Goal: Information Seeking & Learning: Learn about a topic

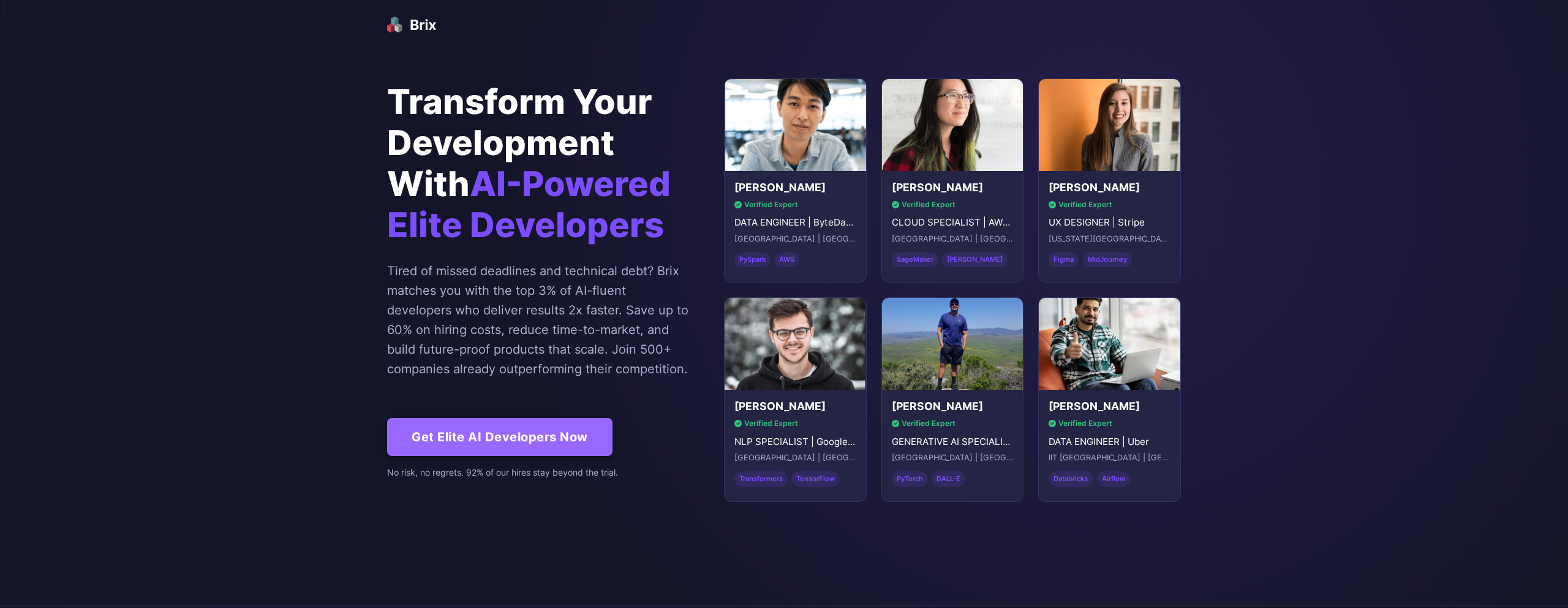
click at [417, 24] on img at bounding box center [411, 24] width 49 height 28
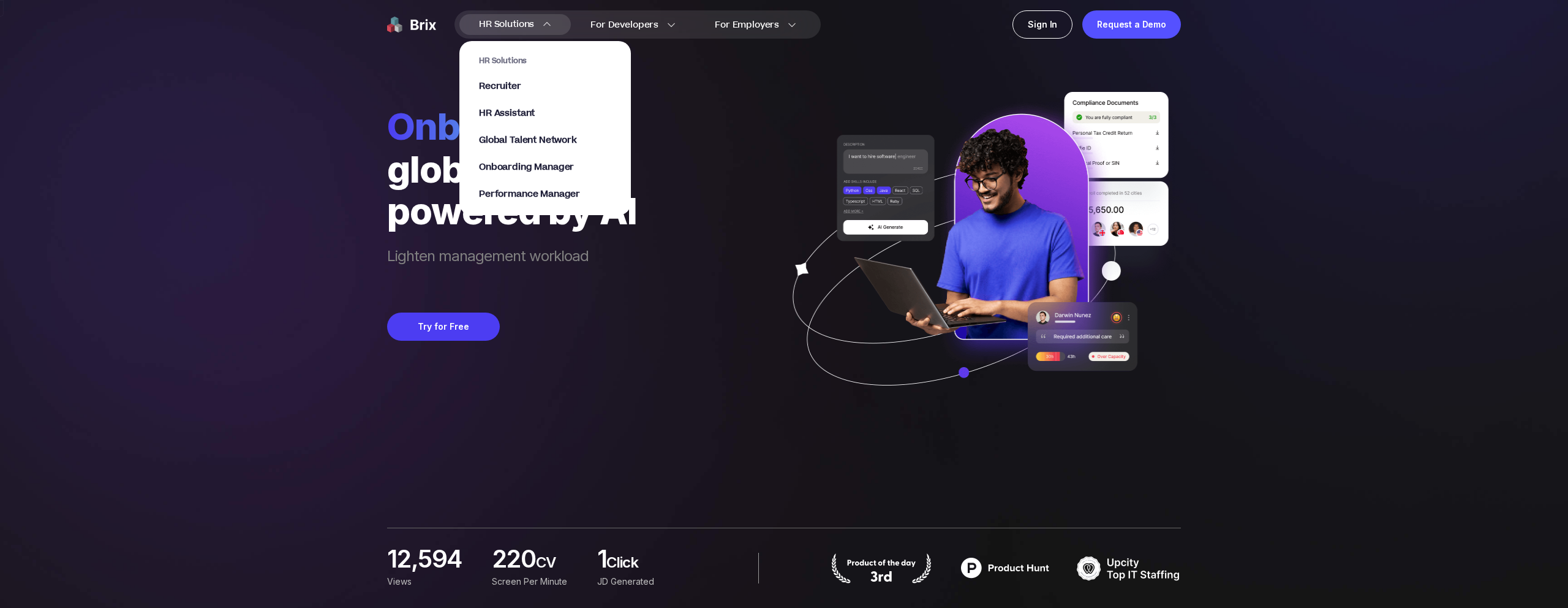
click at [524, 174] on div "HR Solutions Recruiter HR Assistant Global Talent Network Onboarding Manager Pe…" at bounding box center [545, 128] width 132 height 145
click at [537, 170] on span "Onboarding Manager" at bounding box center [526, 168] width 95 height 14
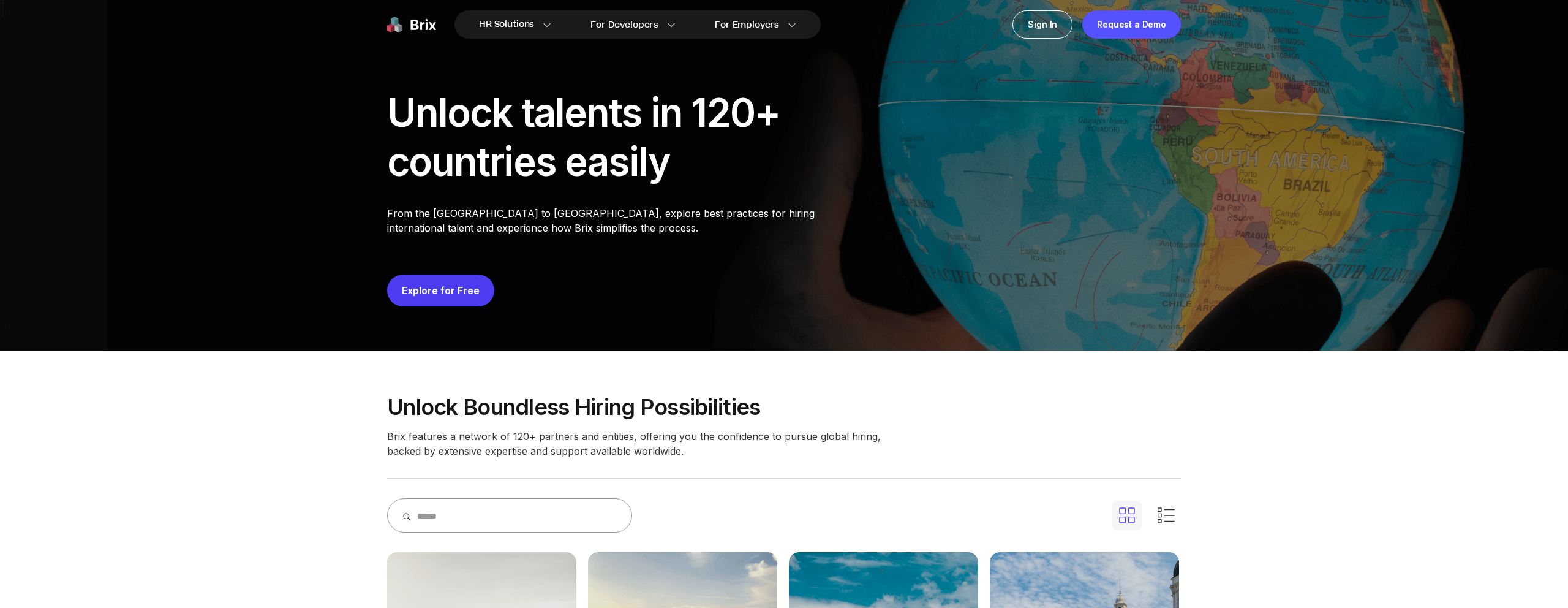
click at [1178, 410] on p "Unlock boundless hiring possibilities" at bounding box center [784, 406] width 794 height 24
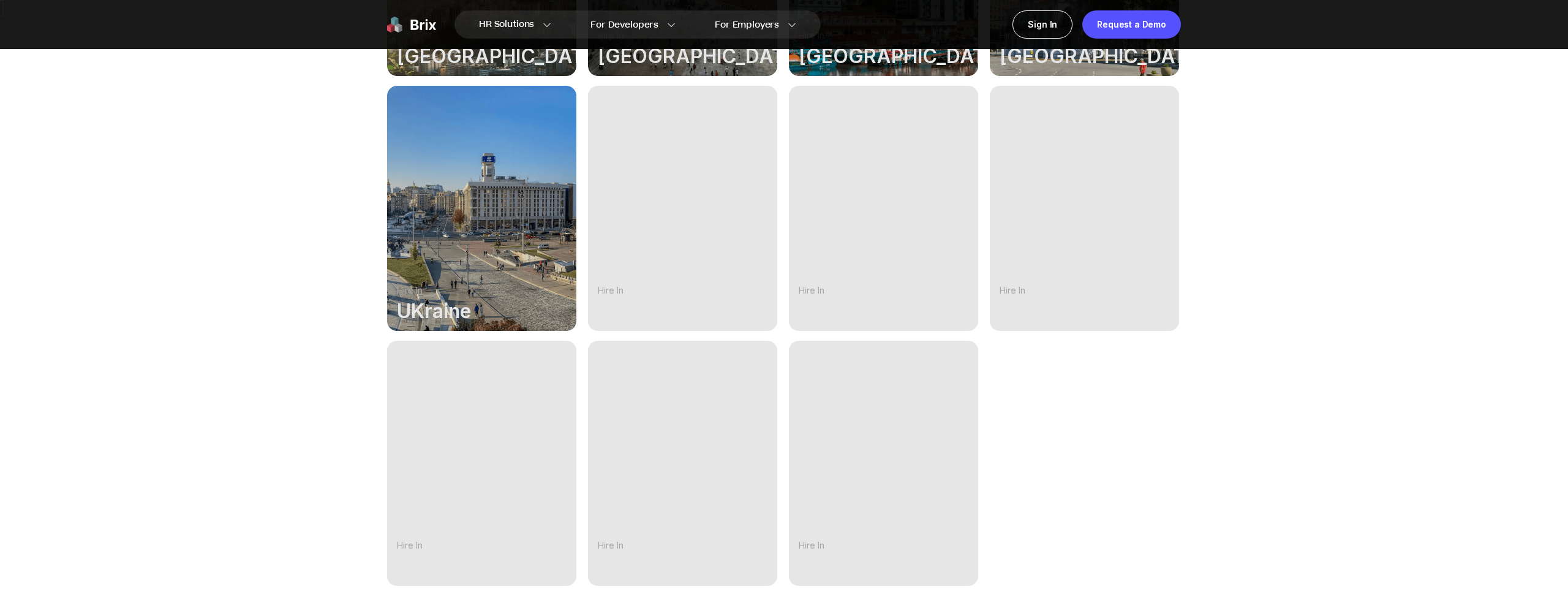
scroll to position [886, 0]
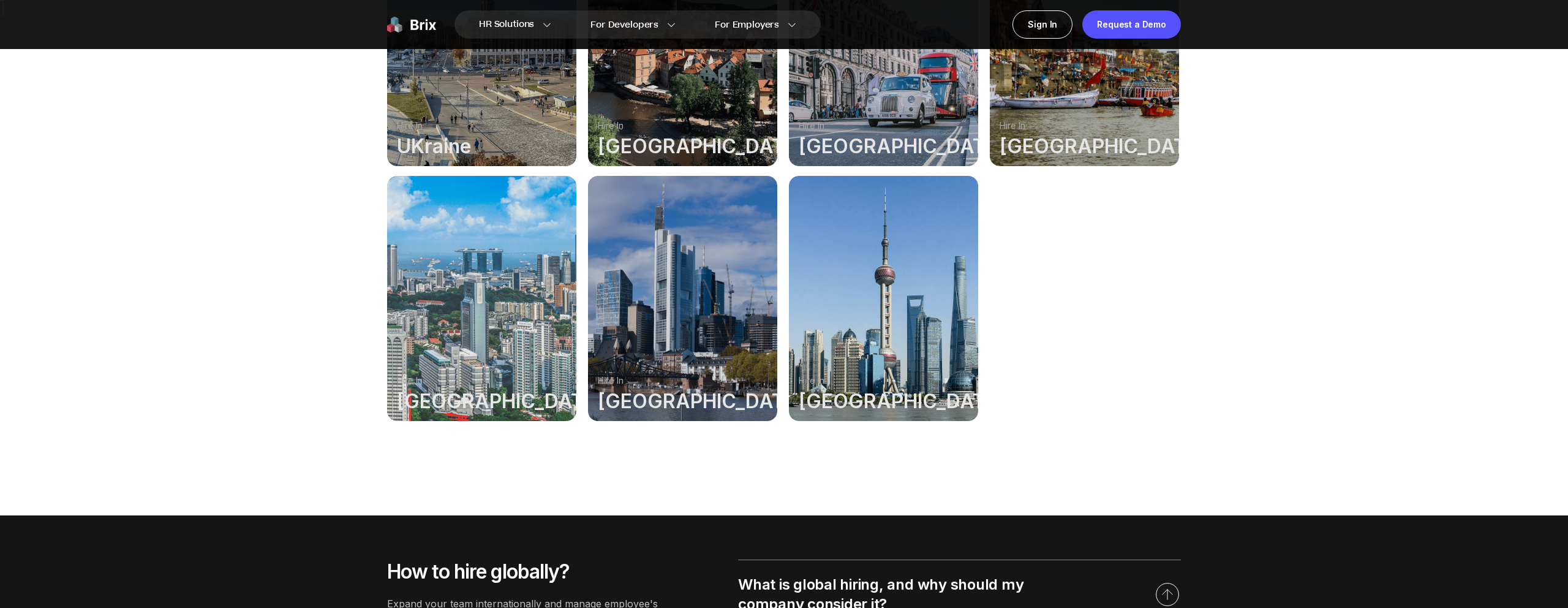
click at [838, 297] on div at bounding box center [883, 298] width 189 height 245
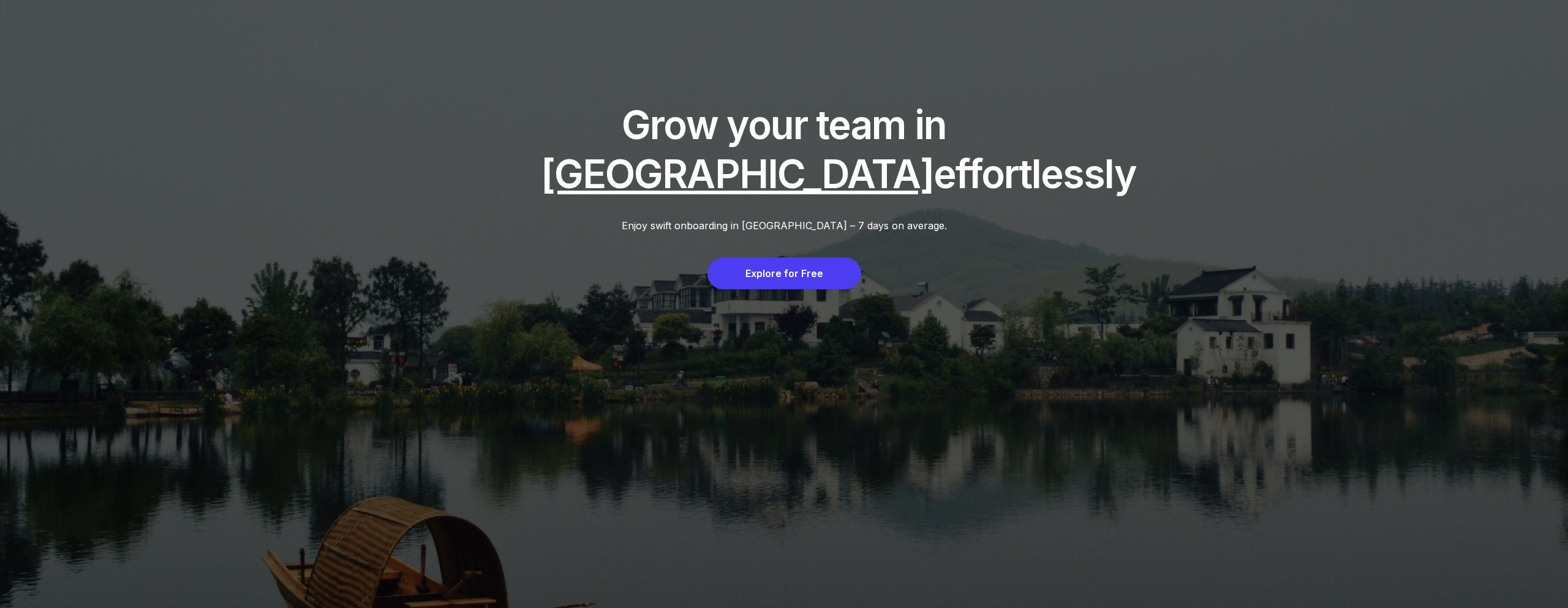
click at [336, 55] on div "Grow your team in China effortlessly Enjoy swift onboarding in China – 7 days o…" at bounding box center [784, 337] width 1568 height 673
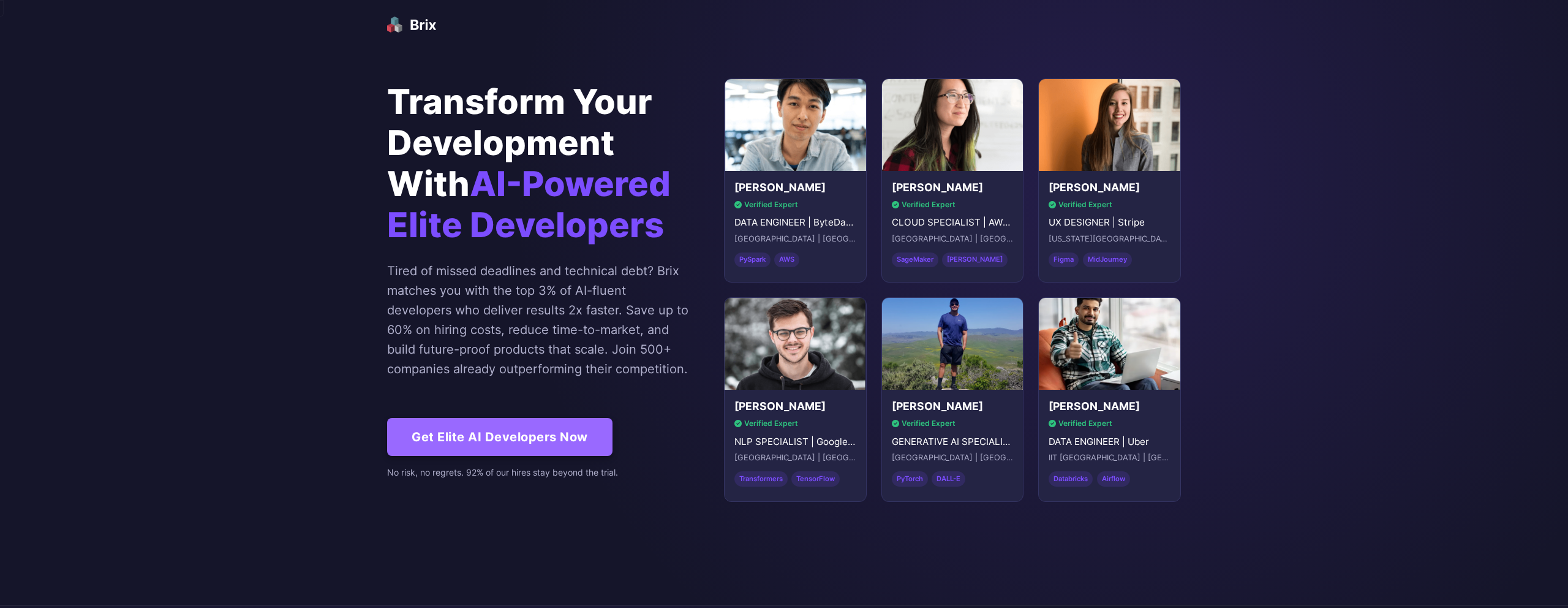
click at [431, 19] on img at bounding box center [411, 24] width 49 height 28
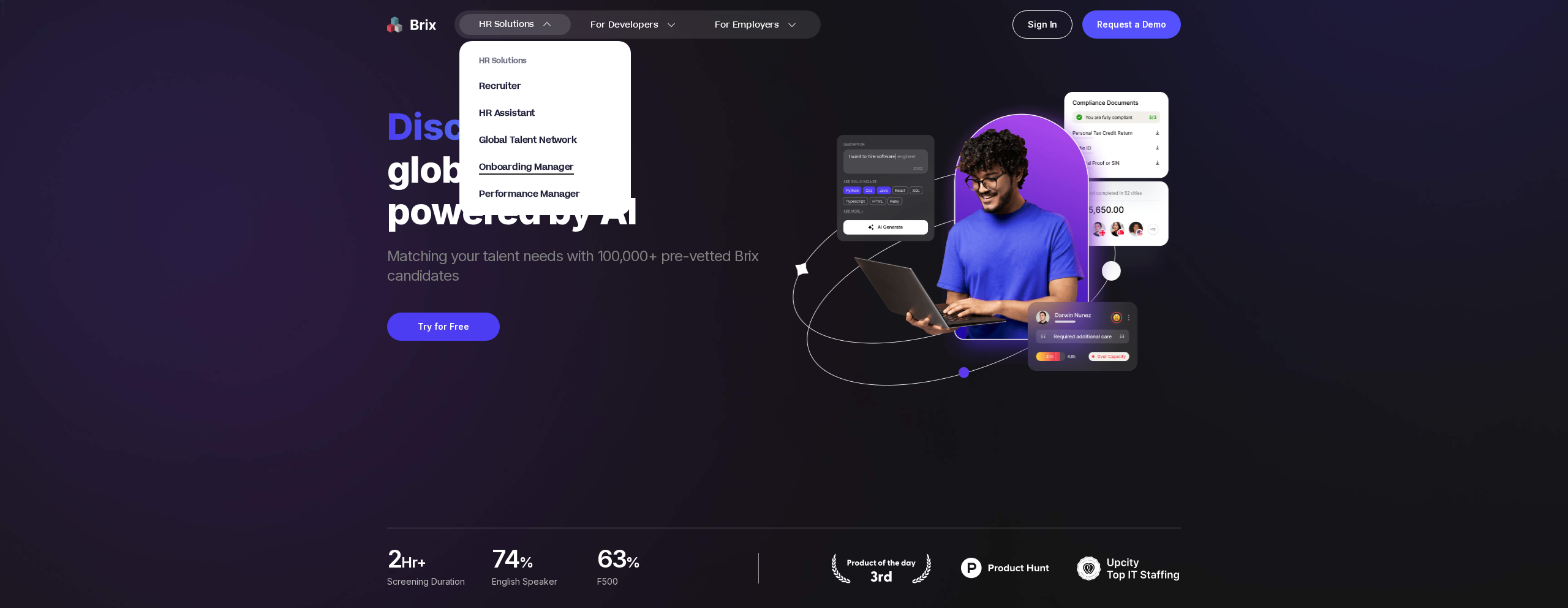
click at [508, 165] on span "Onboarding Manager" at bounding box center [526, 168] width 95 height 14
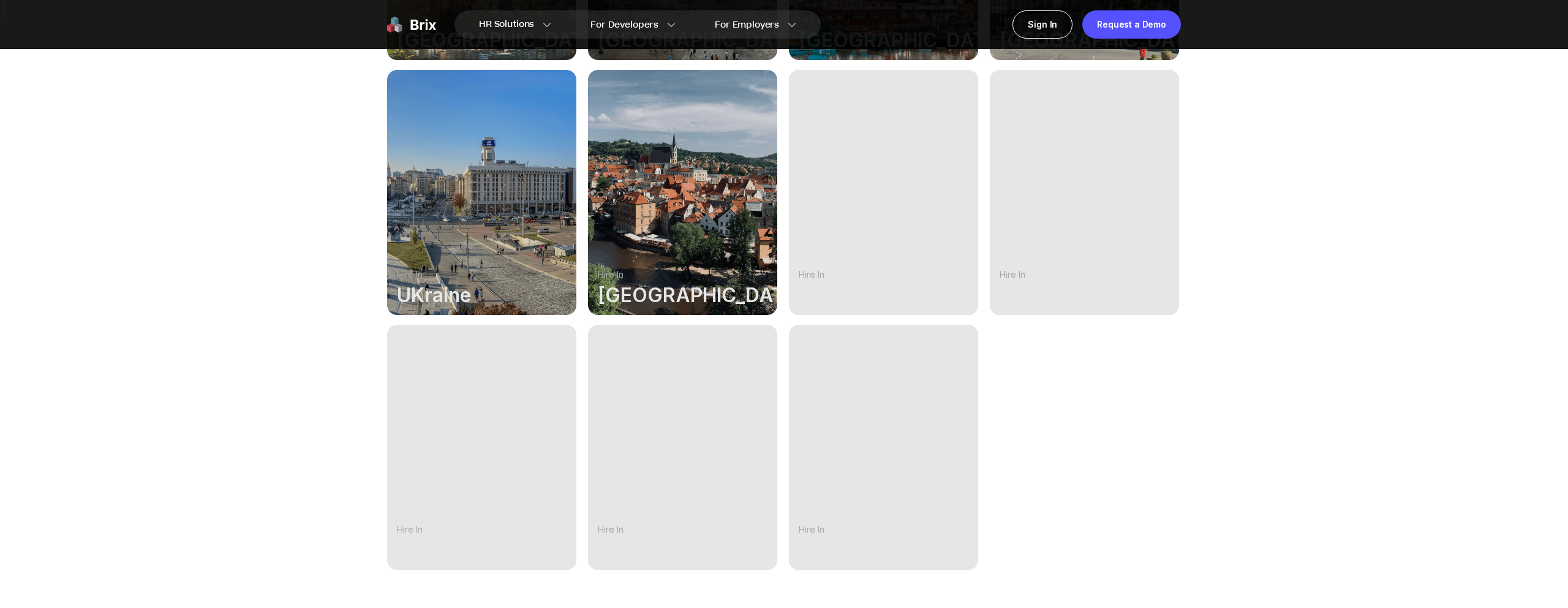
scroll to position [1465, 0]
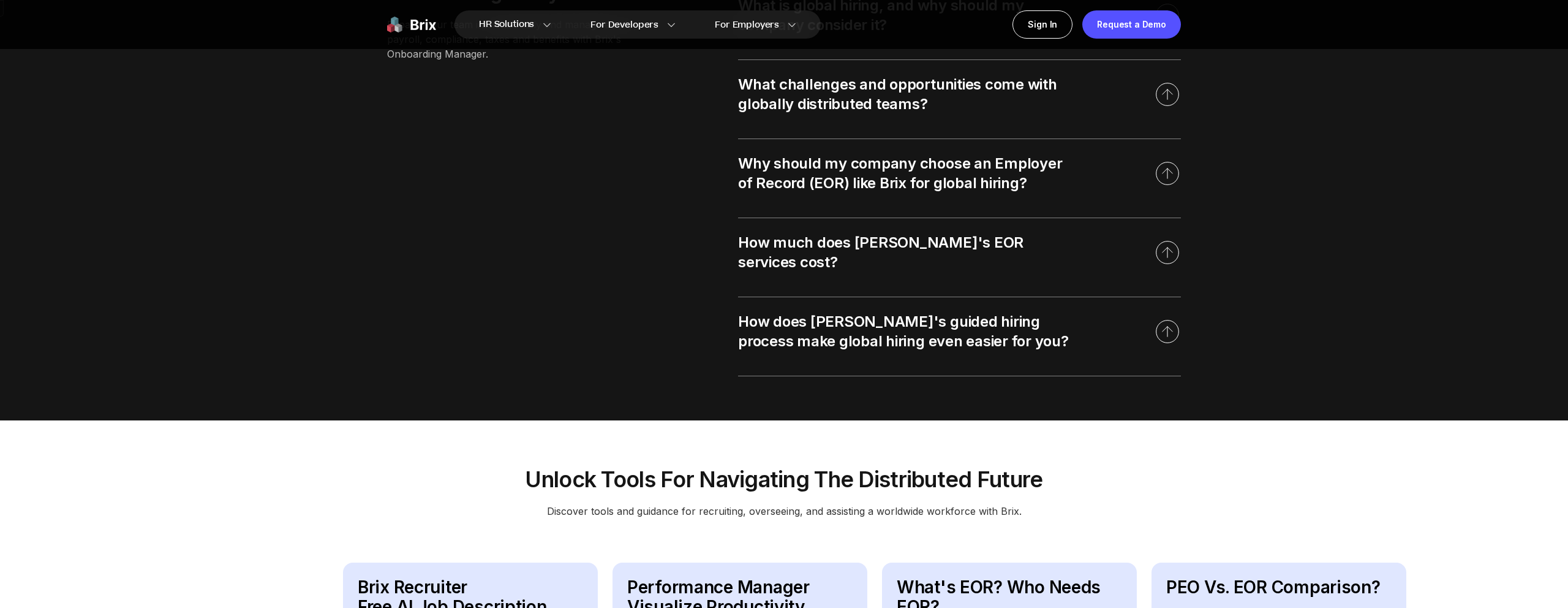
click at [866, 317] on div "How does Brix's guided hiring process make global hiring even easier for you?" at bounding box center [904, 331] width 331 height 39
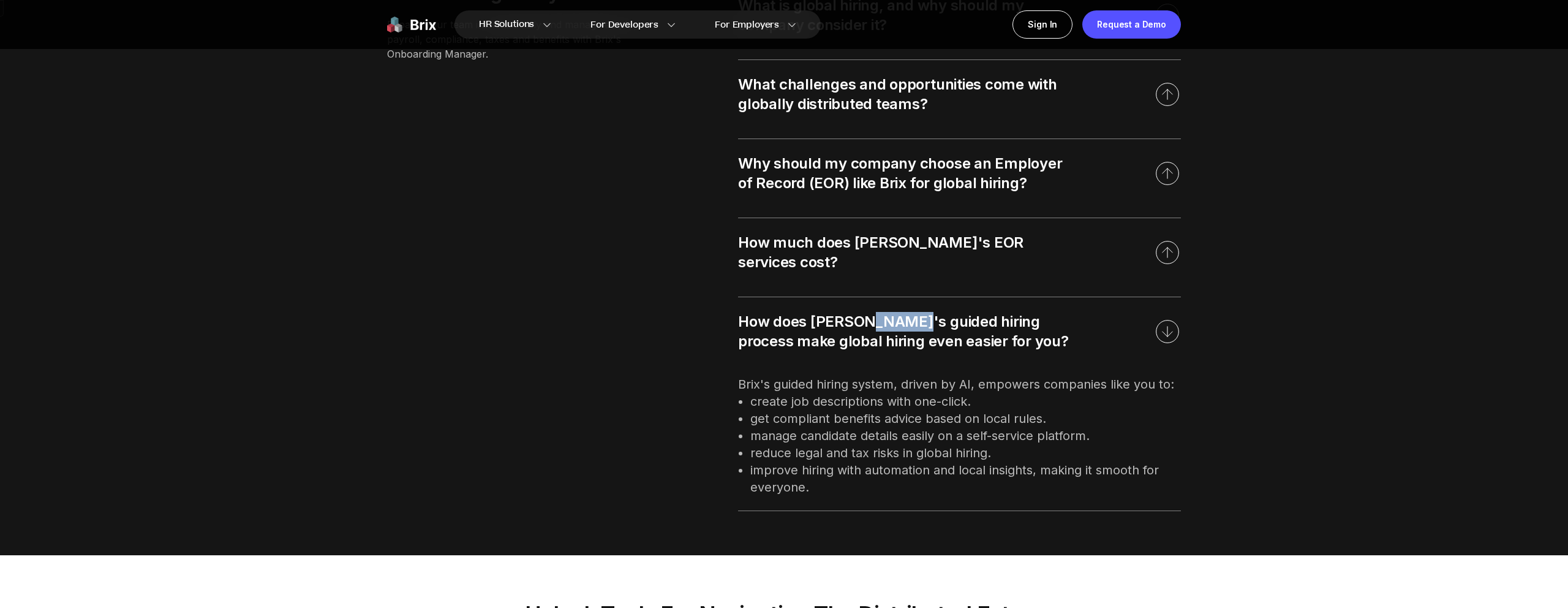
click at [865, 317] on div "How does Brix's guided hiring process make global hiring even easier for you?" at bounding box center [904, 331] width 331 height 39
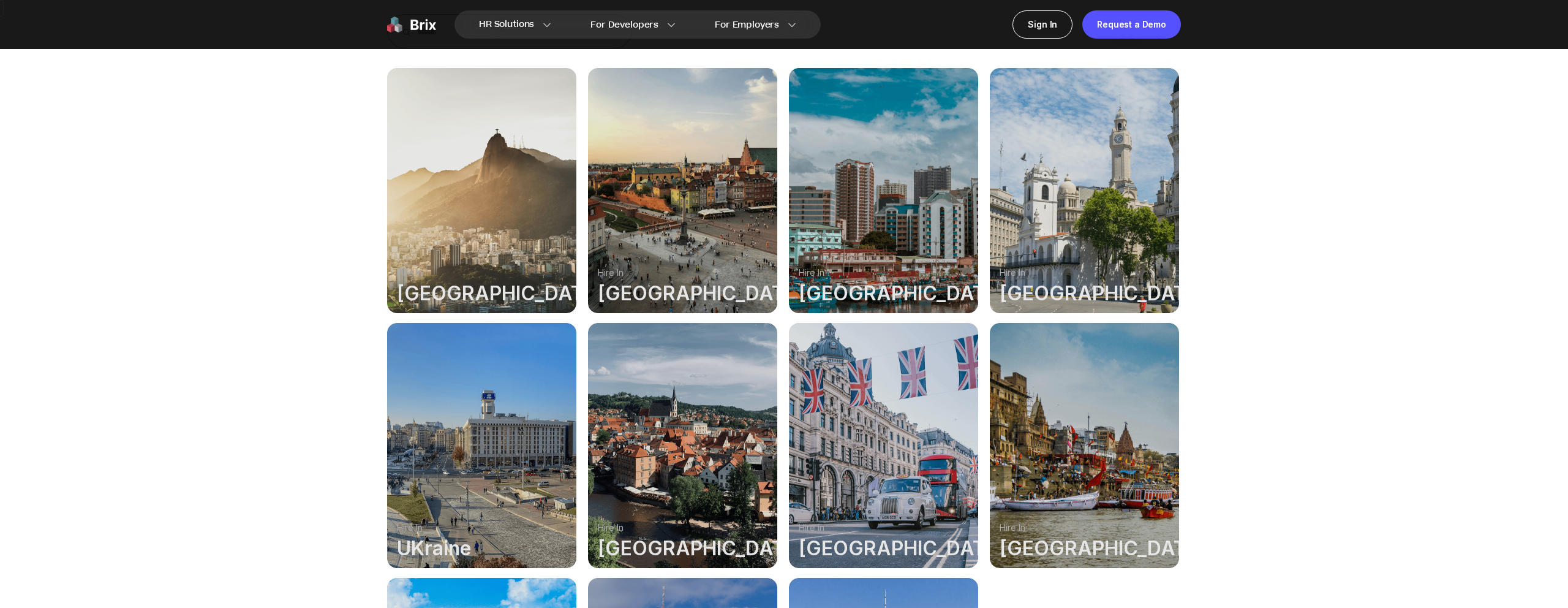
scroll to position [0, 0]
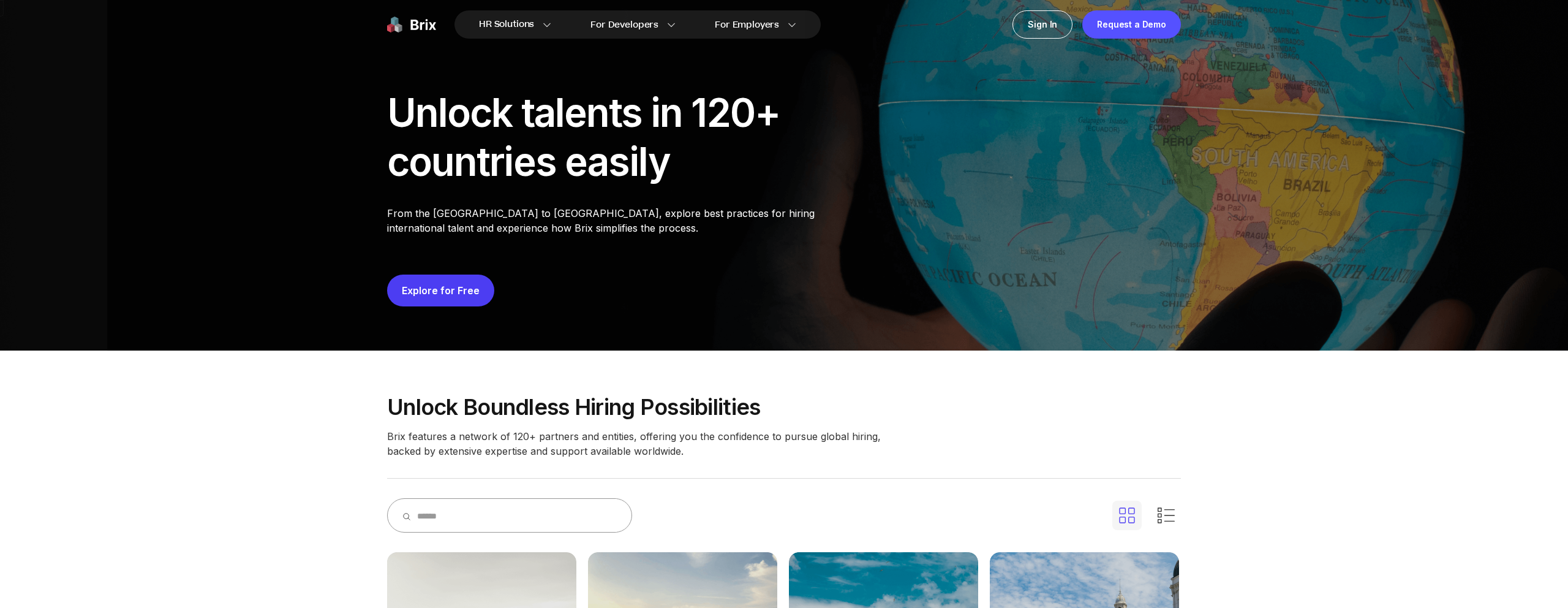
click at [563, 434] on p "Brix features a network of 120+ partners and entities, offering you the confide…" at bounding box center [638, 443] width 503 height 30
click at [580, 405] on p "Unlock boundless hiring possibilities" at bounding box center [784, 406] width 794 height 24
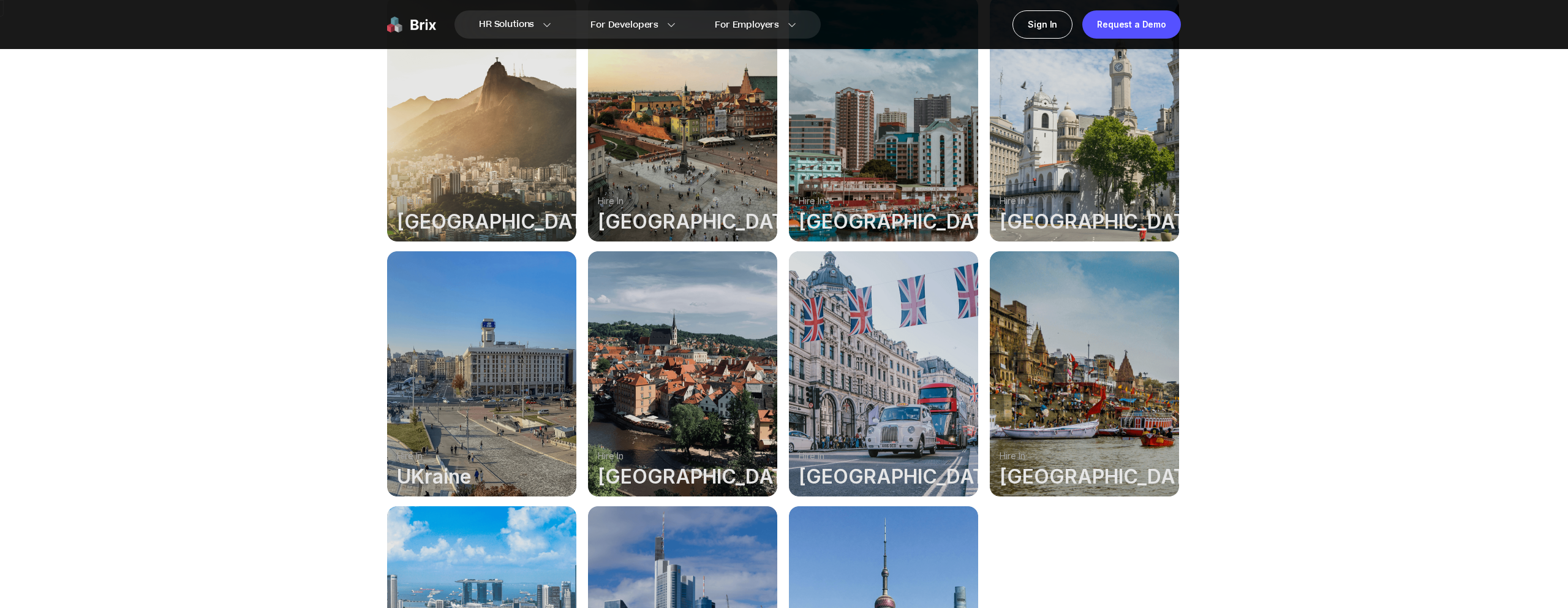
click at [637, 197] on div at bounding box center [682, 119] width 189 height 245
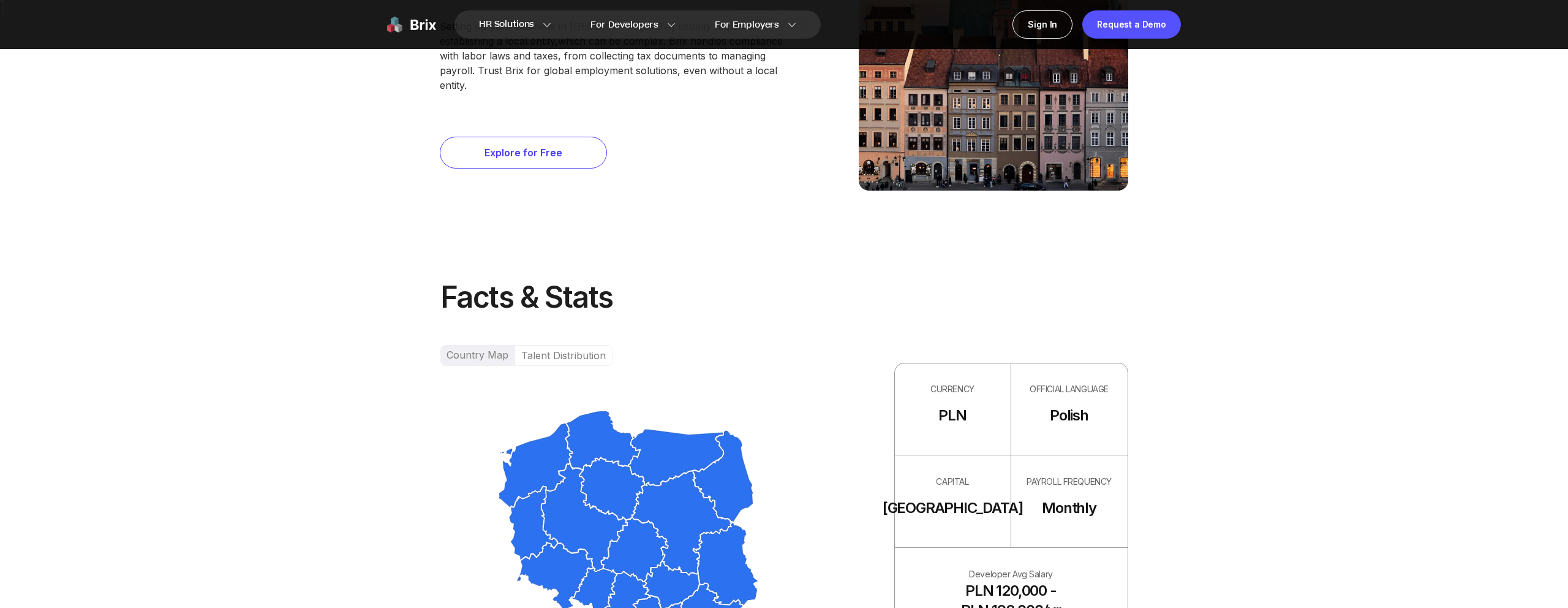
scroll to position [1096, 0]
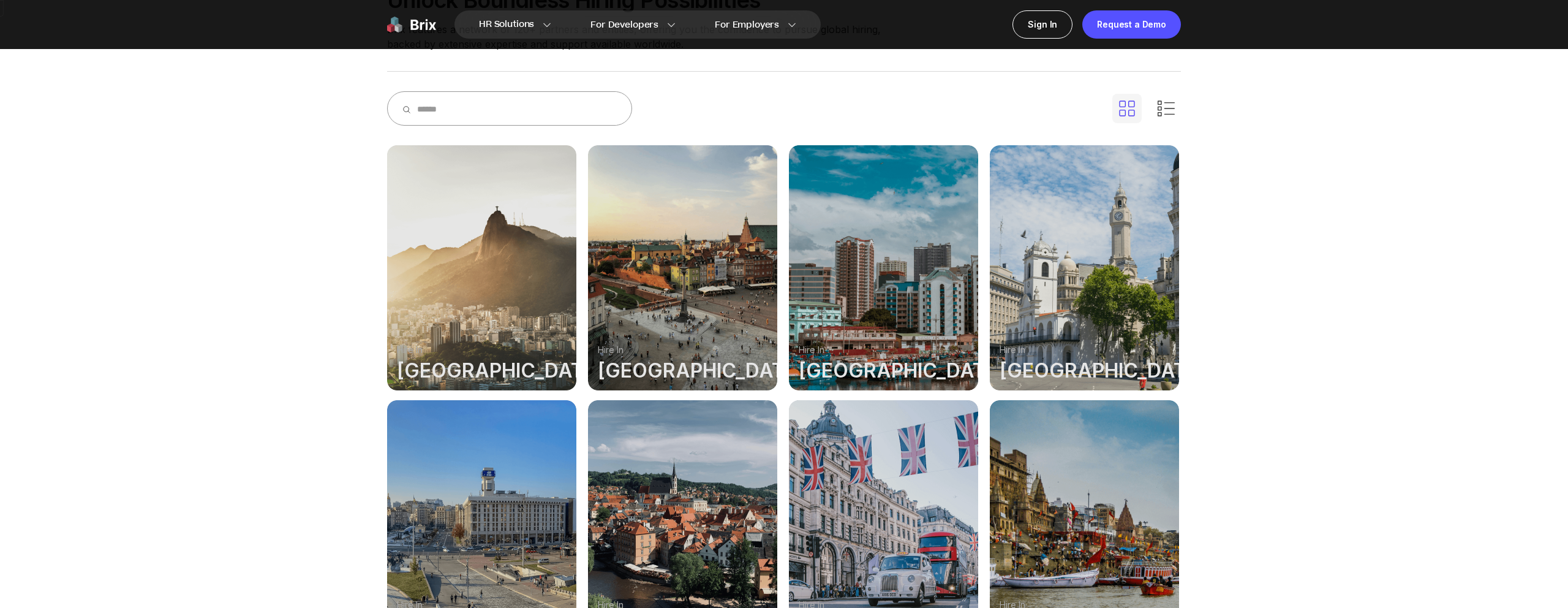
scroll to position [252, 0]
